Goal: Navigation & Orientation: Go to known website

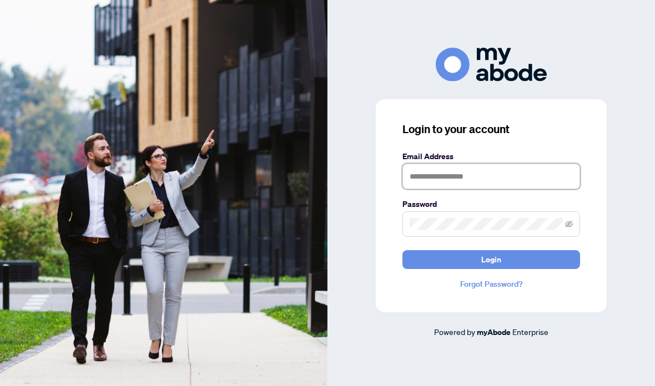
click at [428, 189] on input "text" at bounding box center [491, 177] width 178 height 26
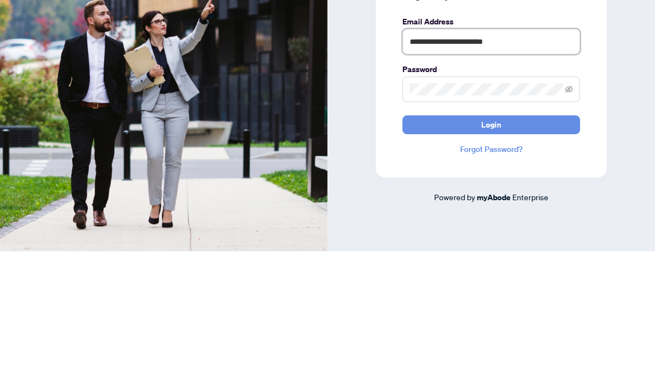
type input "**********"
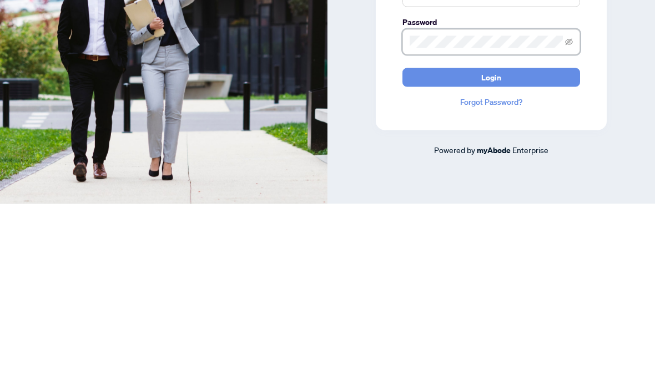
click at [570, 221] on icon "eye-invisible" at bounding box center [569, 224] width 8 height 7
click at [559, 250] on button "Login" at bounding box center [491, 259] width 178 height 19
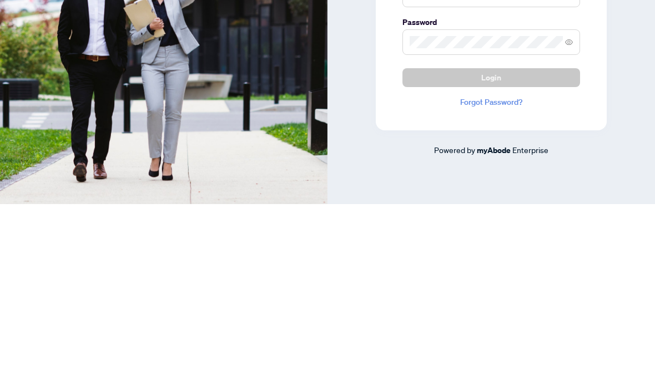
scroll to position [44, 0]
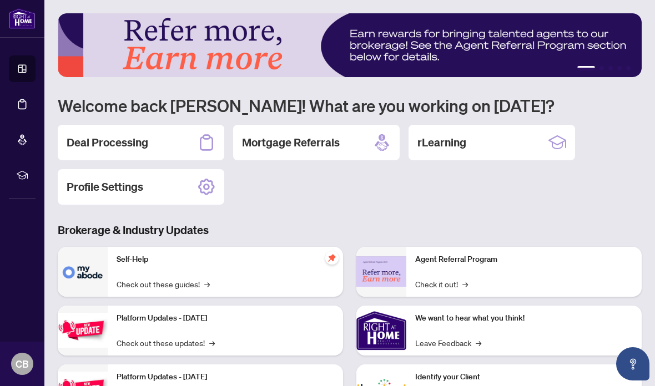
click at [472, 152] on div "rLearning" at bounding box center [491, 143] width 166 height 36
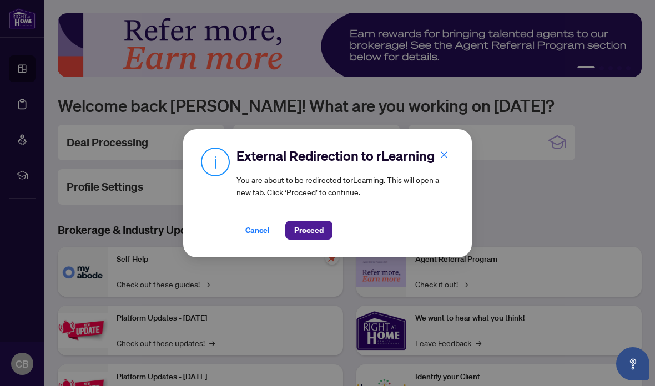
click at [316, 234] on span "Proceed" at bounding box center [308, 230] width 29 height 18
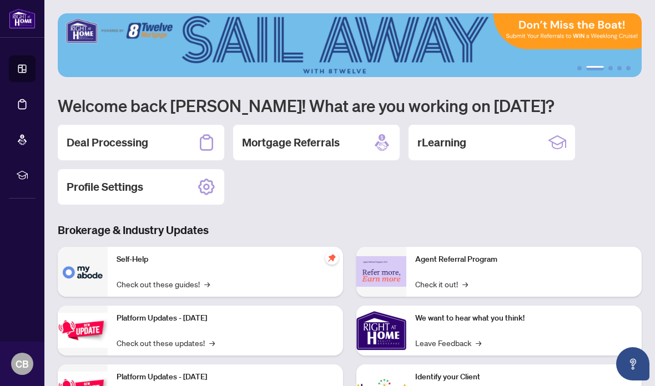
click at [479, 147] on div "rLearning" at bounding box center [491, 143] width 166 height 36
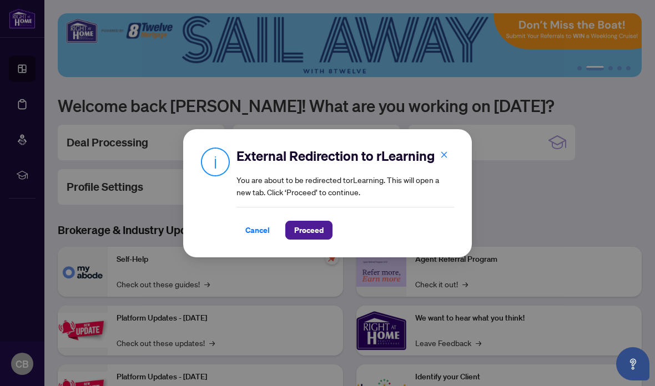
click at [313, 233] on span "Proceed" at bounding box center [308, 230] width 29 height 18
